Goal: Navigation & Orientation: Find specific page/section

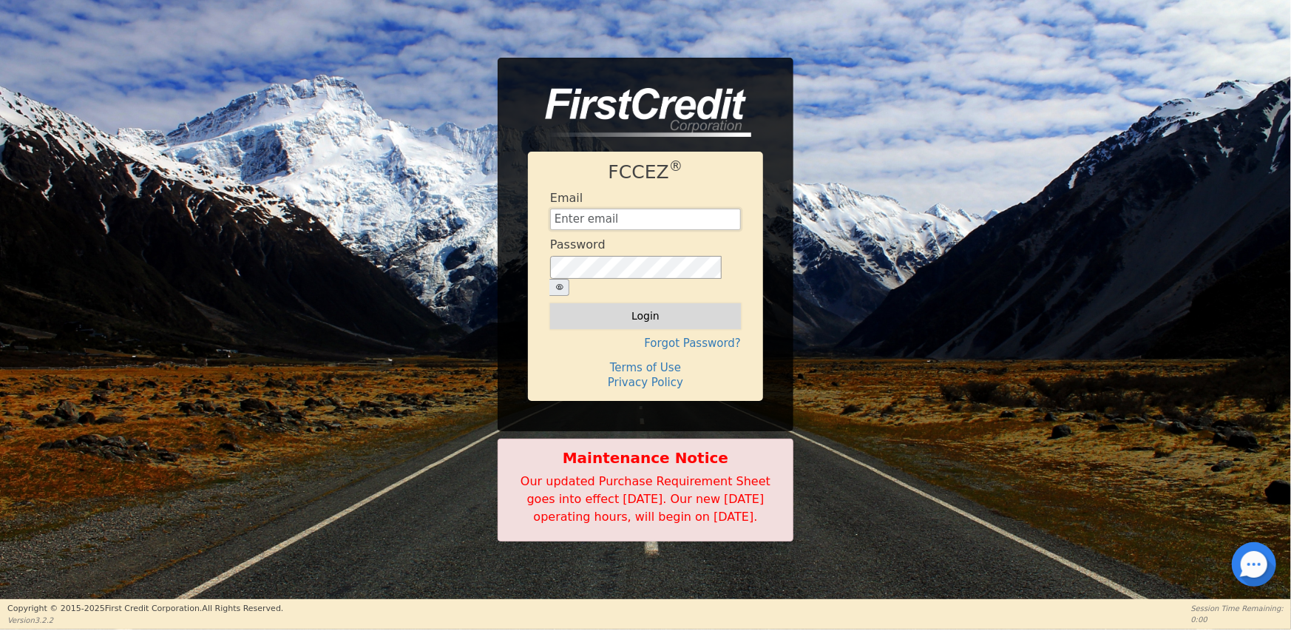
type input "[EMAIL_ADDRESS][DOMAIN_NAME]"
click at [641, 303] on button "Login" at bounding box center [645, 315] width 191 height 25
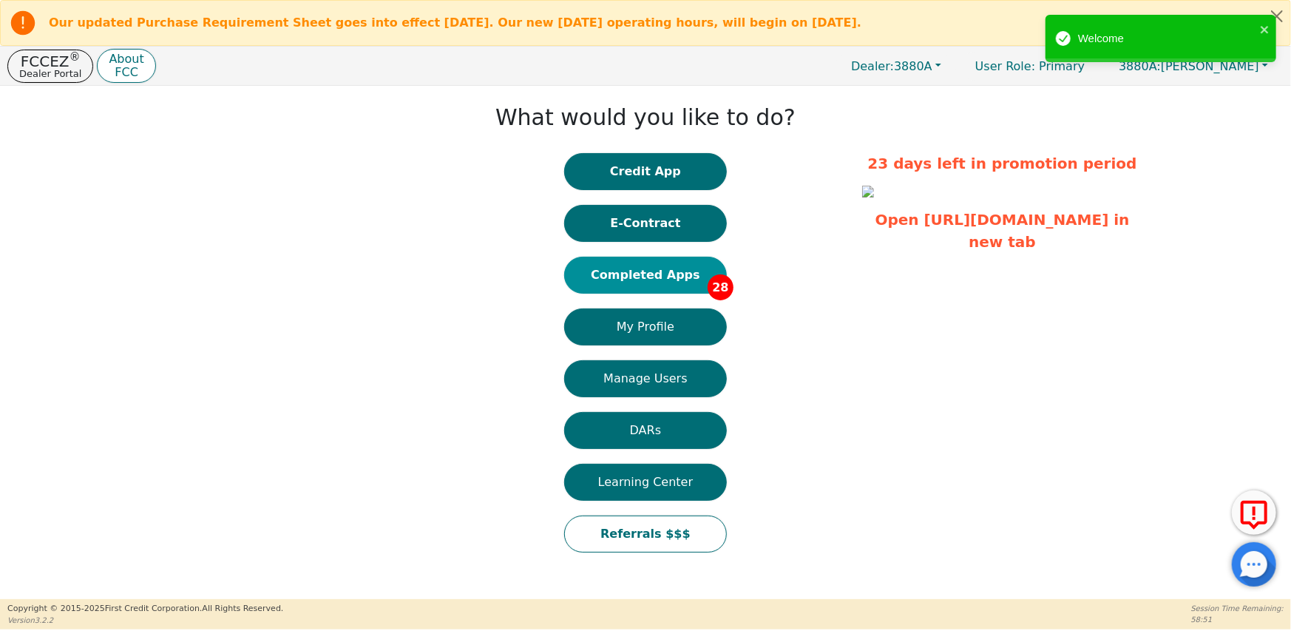
click at [648, 275] on button "Completed Apps 28" at bounding box center [645, 275] width 163 height 37
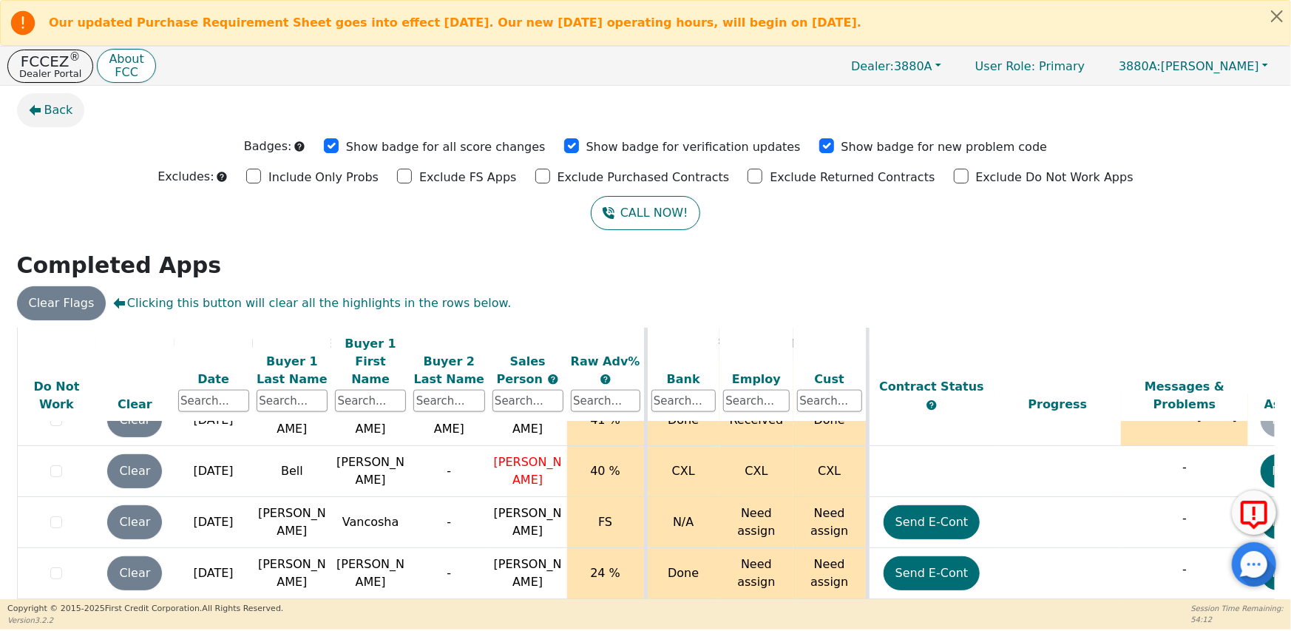
click at [55, 113] on span "Back" at bounding box center [58, 110] width 29 height 18
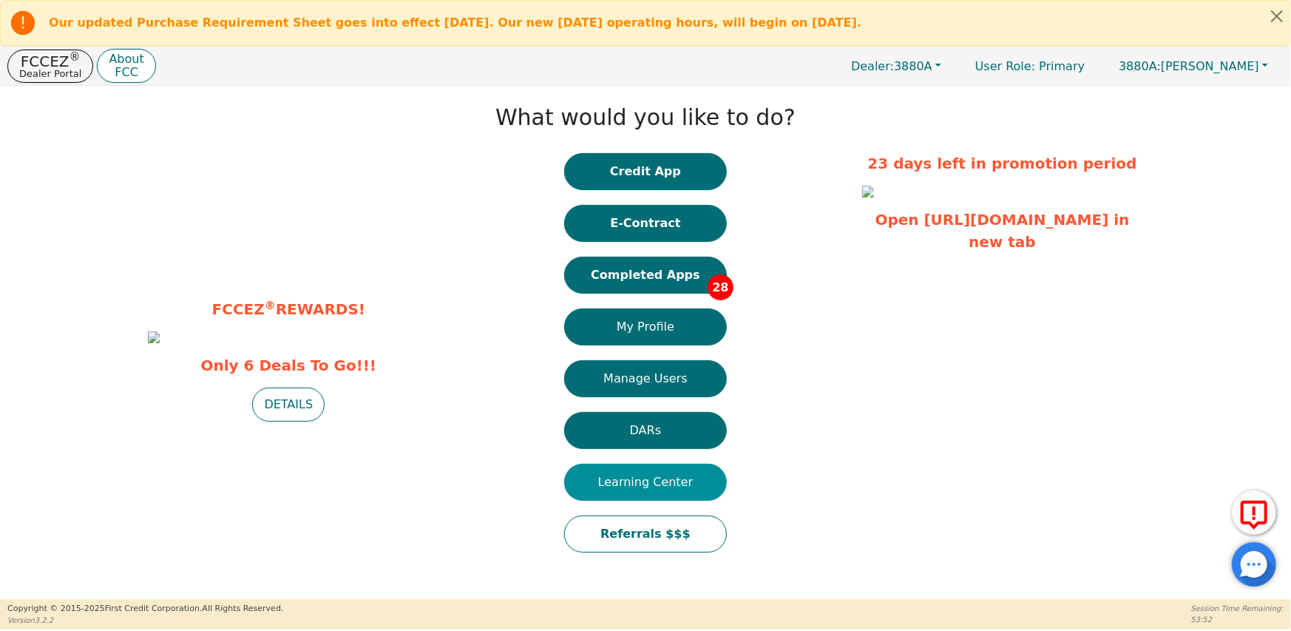
click at [649, 481] on button "Learning Center" at bounding box center [645, 482] width 163 height 37
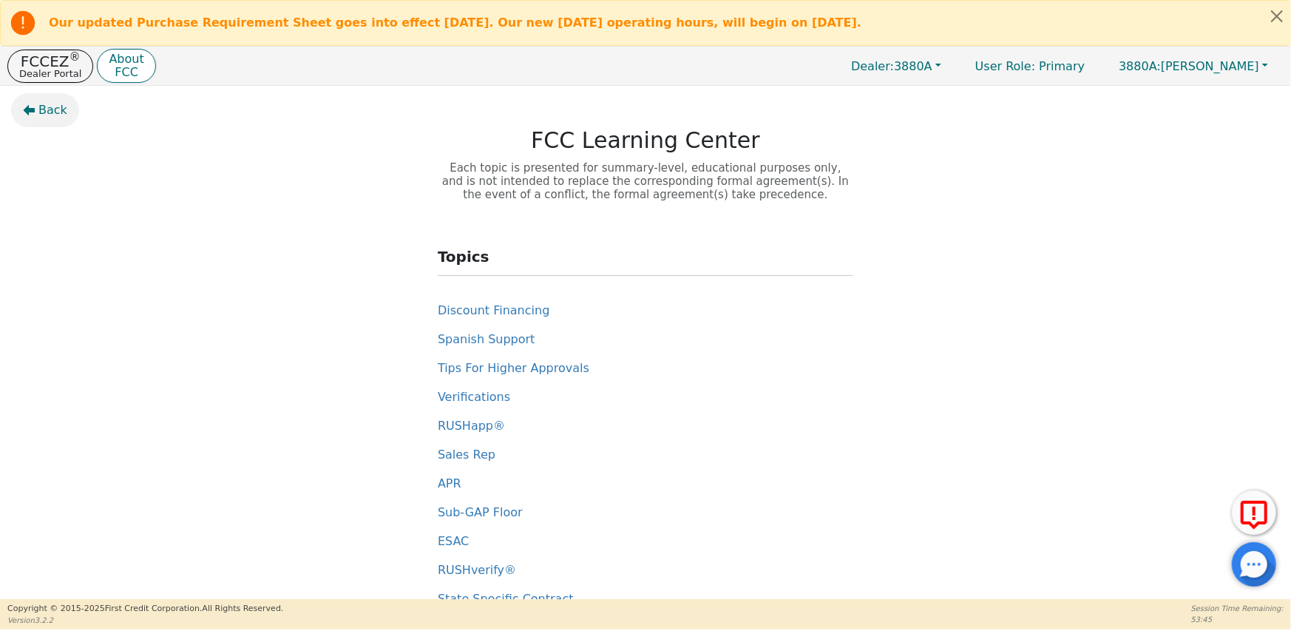
click at [55, 111] on span "Back" at bounding box center [52, 110] width 29 height 18
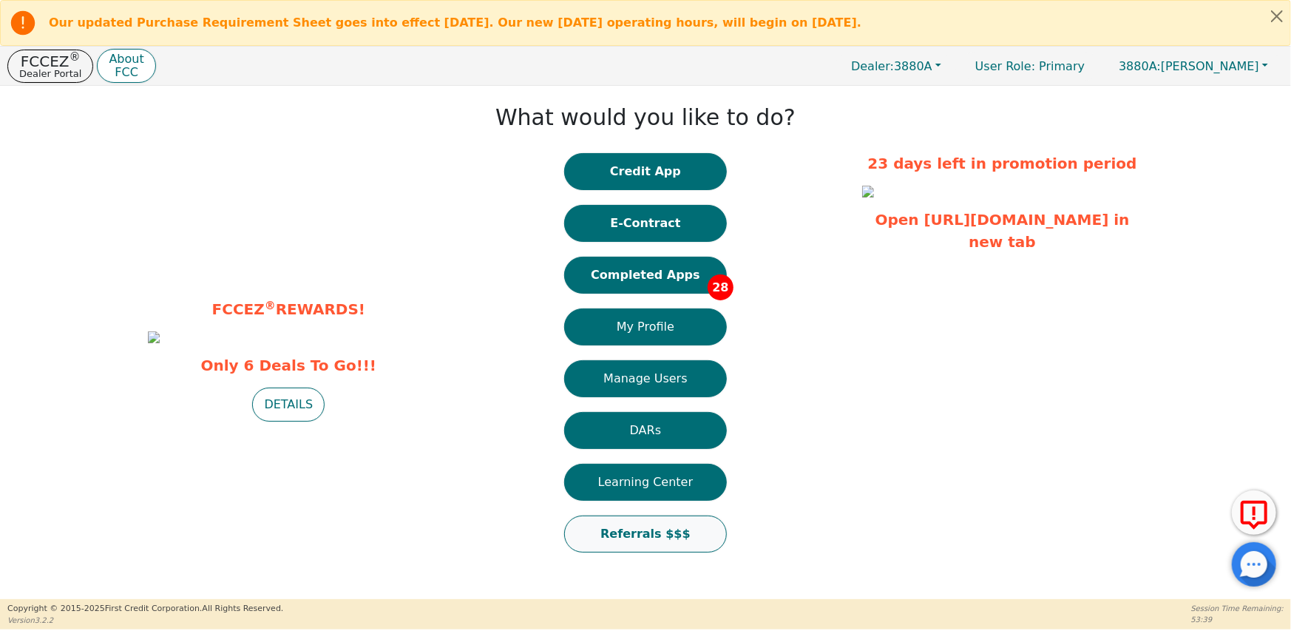
click at [634, 533] on button "Referrals $$$" at bounding box center [645, 533] width 163 height 37
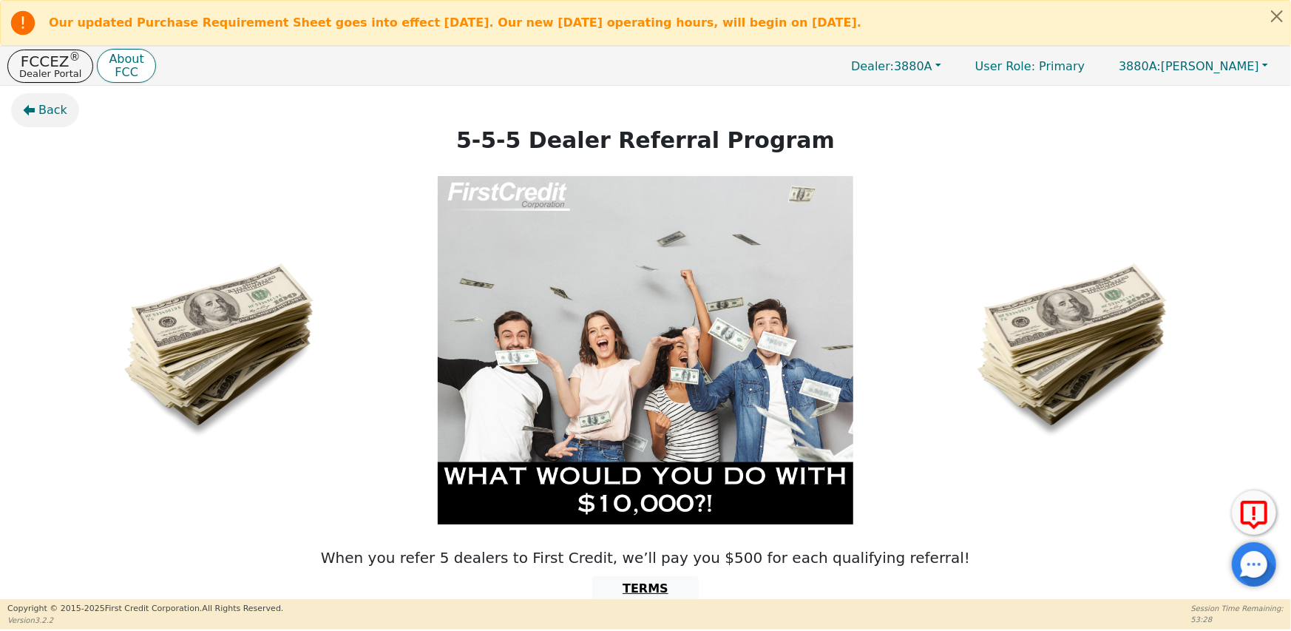
click at [40, 113] on span "Back" at bounding box center [52, 110] width 29 height 18
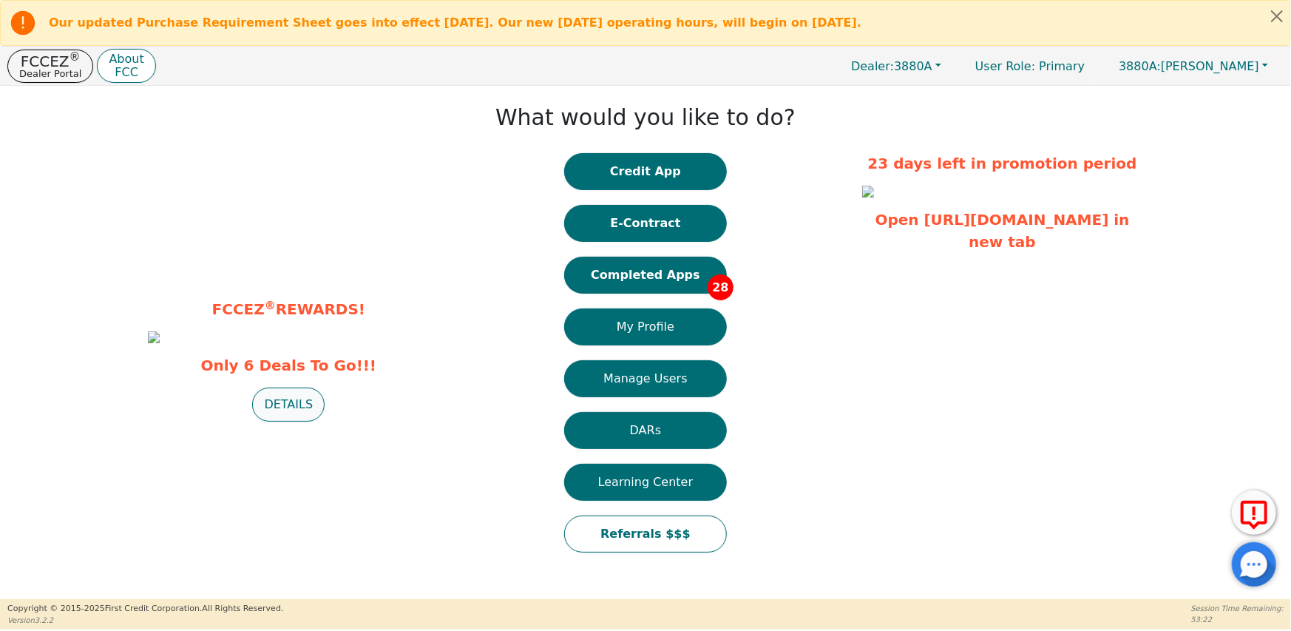
click at [291, 422] on button "DETAILS" at bounding box center [288, 405] width 72 height 34
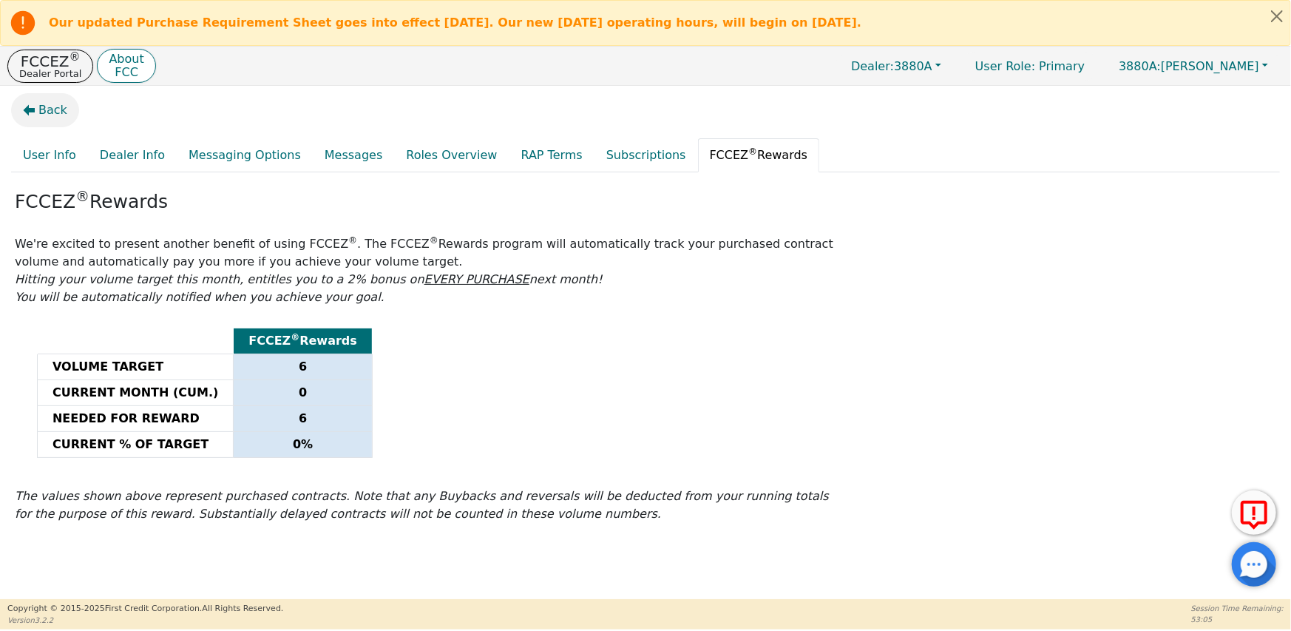
click at [39, 112] on span "Back" at bounding box center [52, 110] width 29 height 18
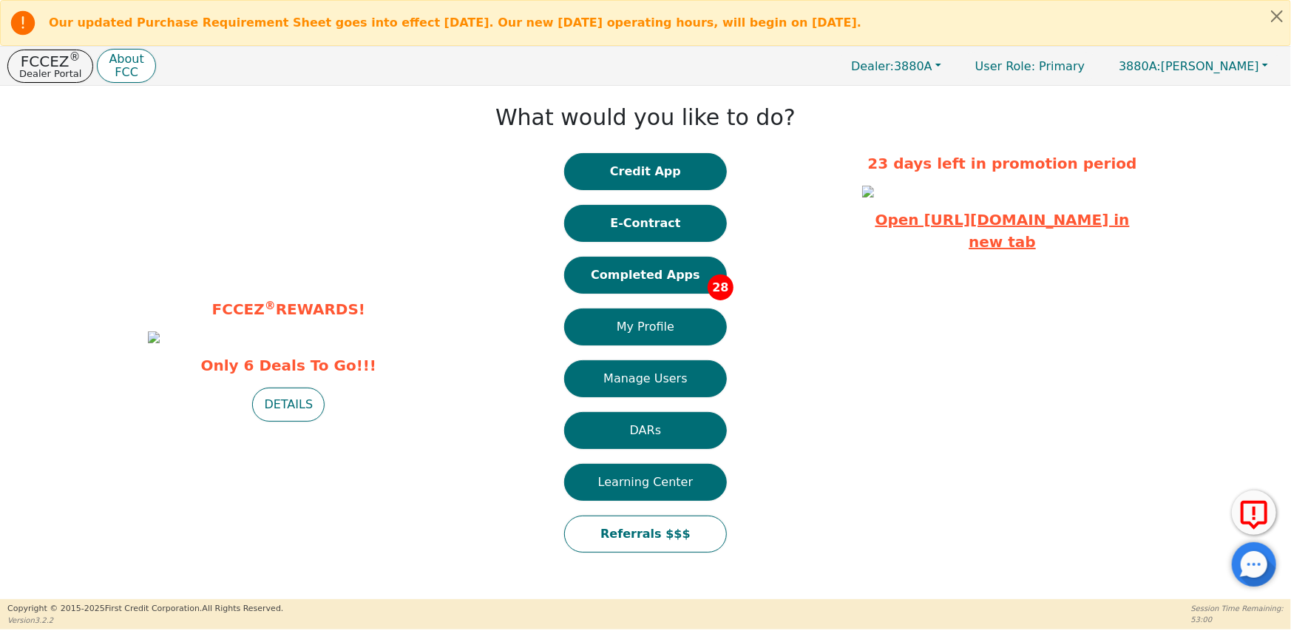
click at [1006, 251] on link "Open [URL][DOMAIN_NAME] in new tab" at bounding box center [1003, 231] width 254 height 40
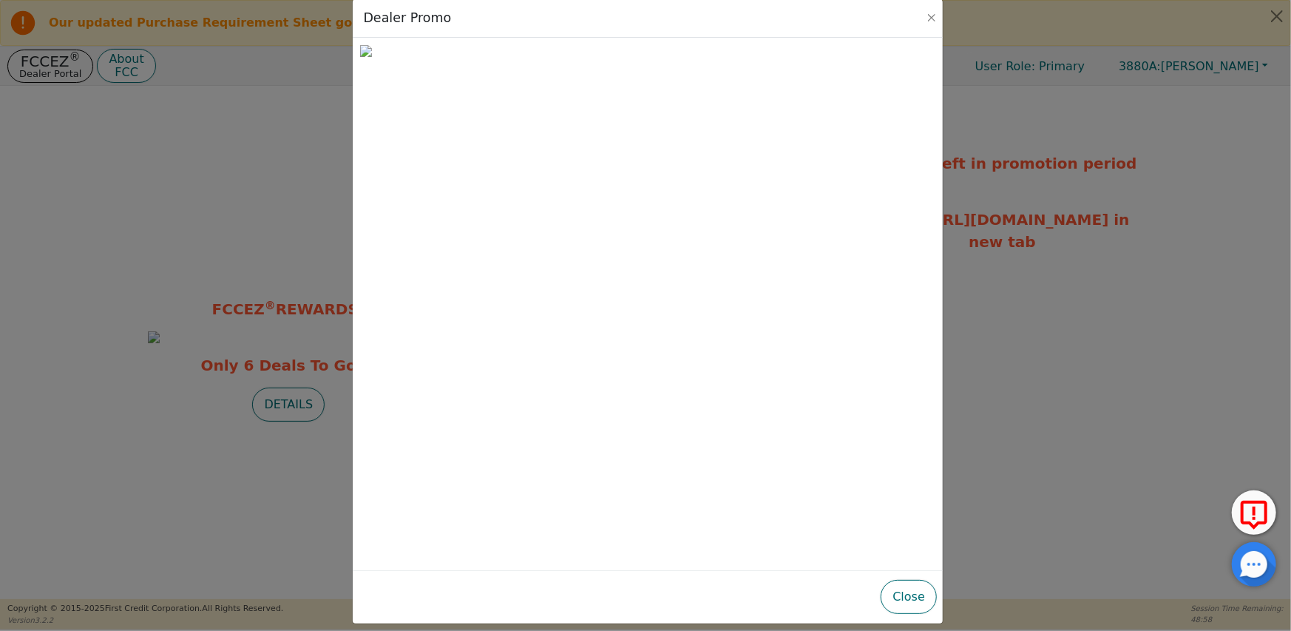
scroll to position [20, 0]
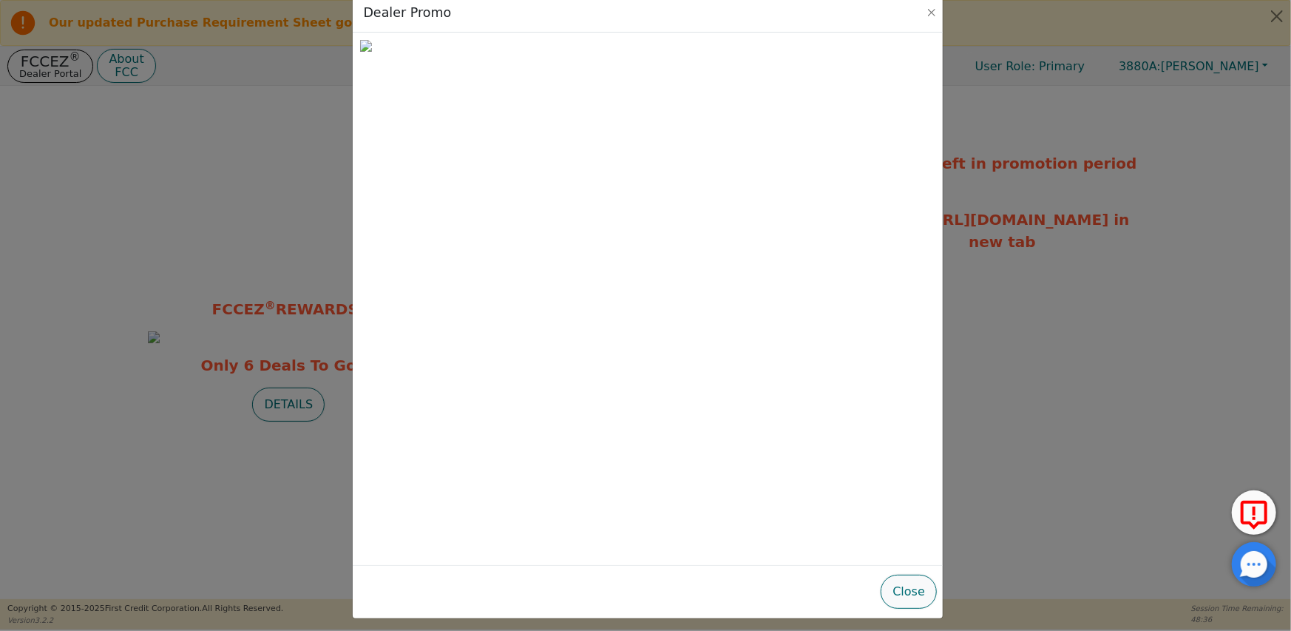
click at [914, 589] on button "Close" at bounding box center [909, 592] width 56 height 34
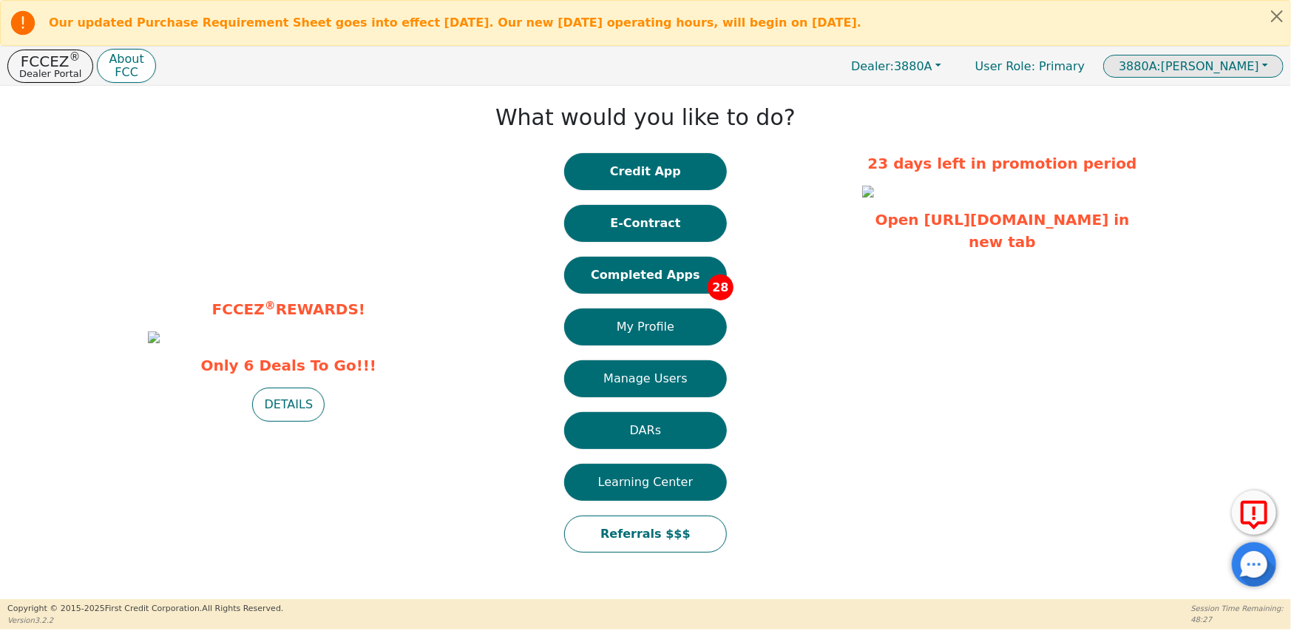
click at [1146, 70] on span "3880A:" at bounding box center [1140, 66] width 42 height 14
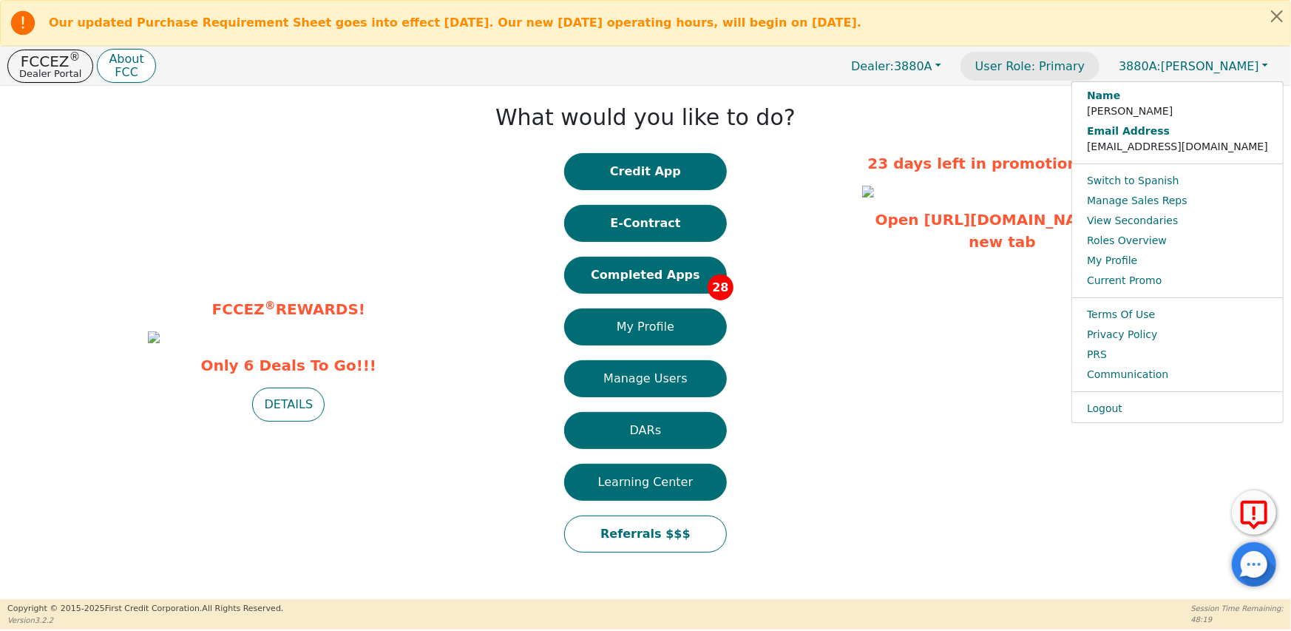
click at [1044, 75] on p "User Role : Primary" at bounding box center [1030, 66] width 139 height 29
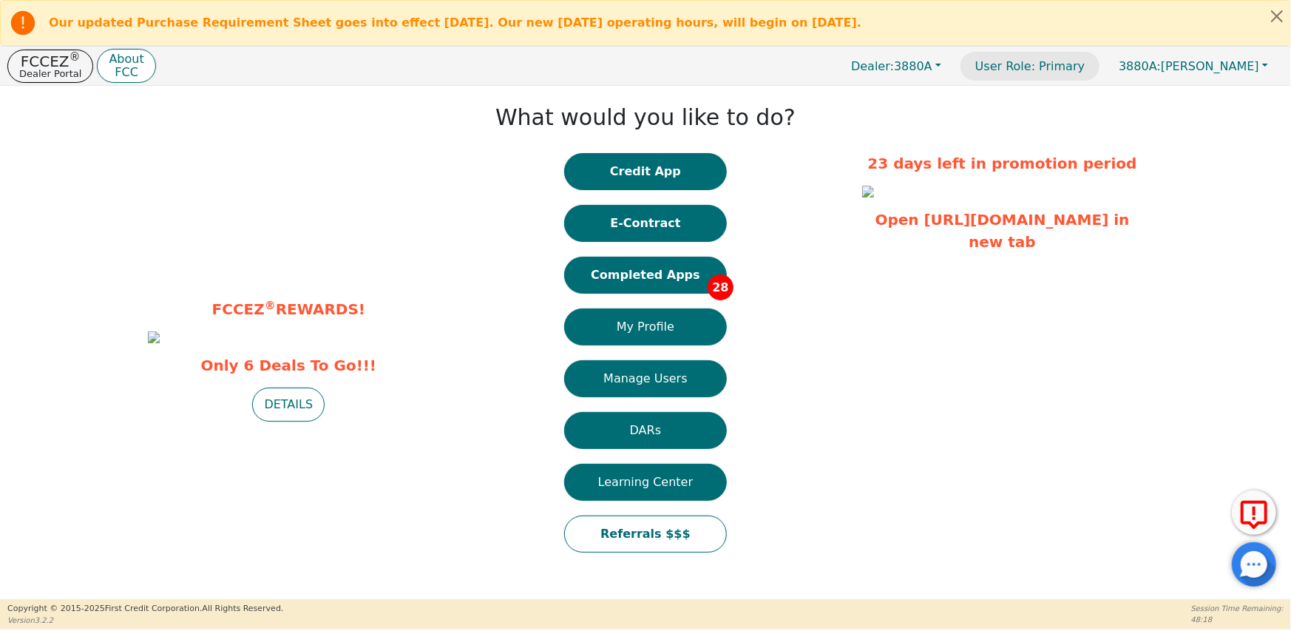
click at [1056, 71] on p "User Role : Primary" at bounding box center [1030, 66] width 139 height 29
click at [933, 71] on span "Dealer: 3880A" at bounding box center [891, 66] width 81 height 14
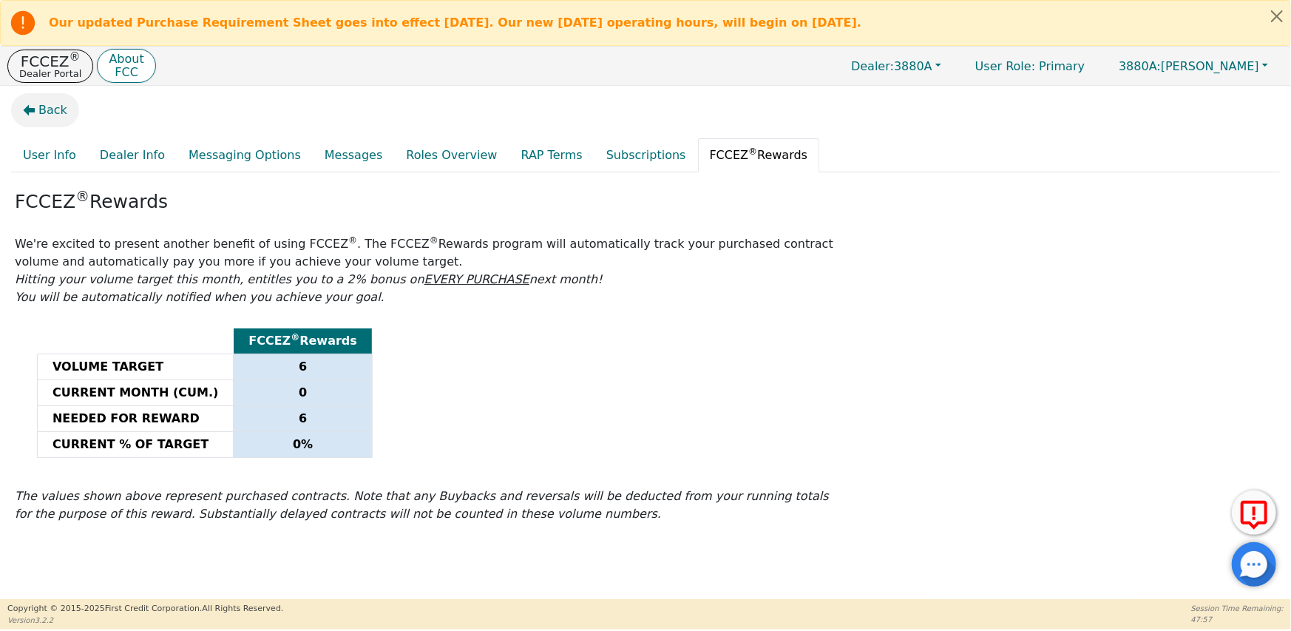
click at [47, 114] on span "Back" at bounding box center [52, 110] width 29 height 18
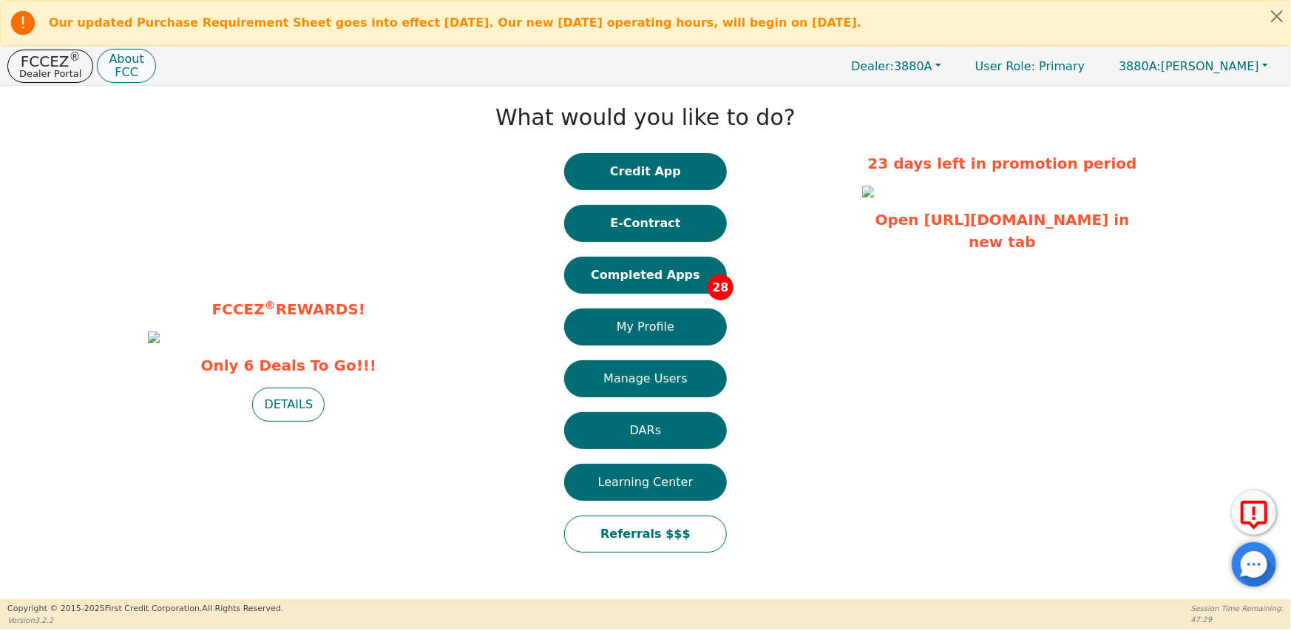
click at [115, 70] on p "FCC" at bounding box center [126, 73] width 35 height 12
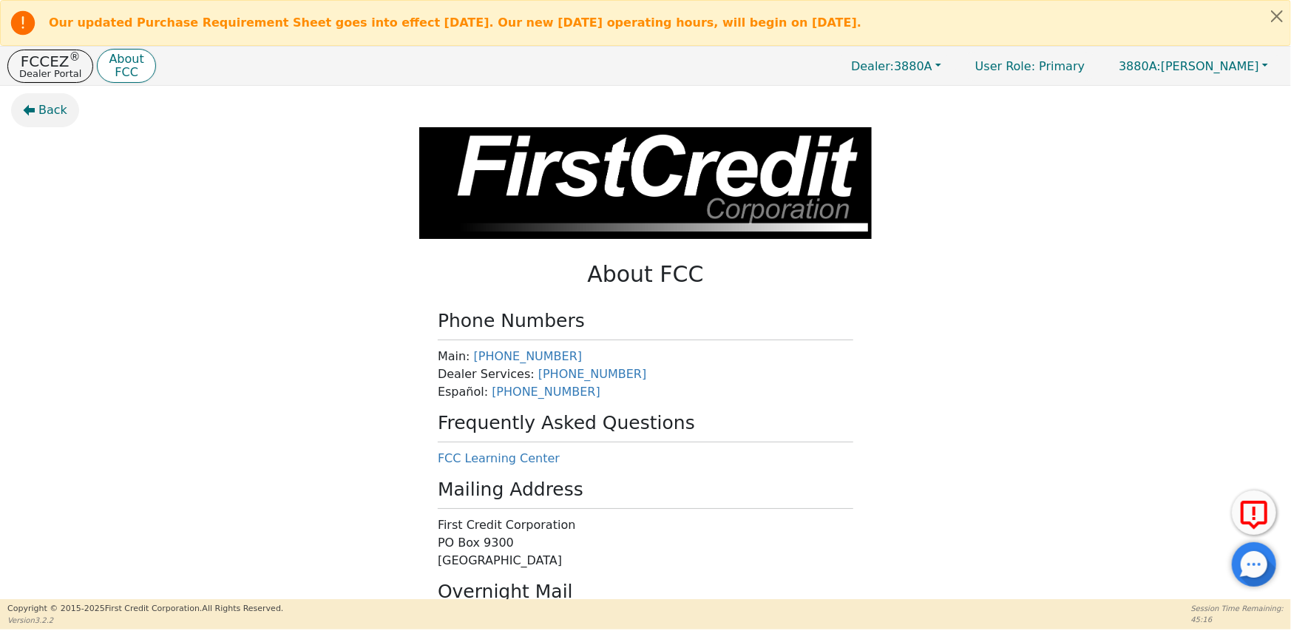
click at [38, 106] on span "Back" at bounding box center [52, 110] width 29 height 18
